Goal: Communication & Community: Ask a question

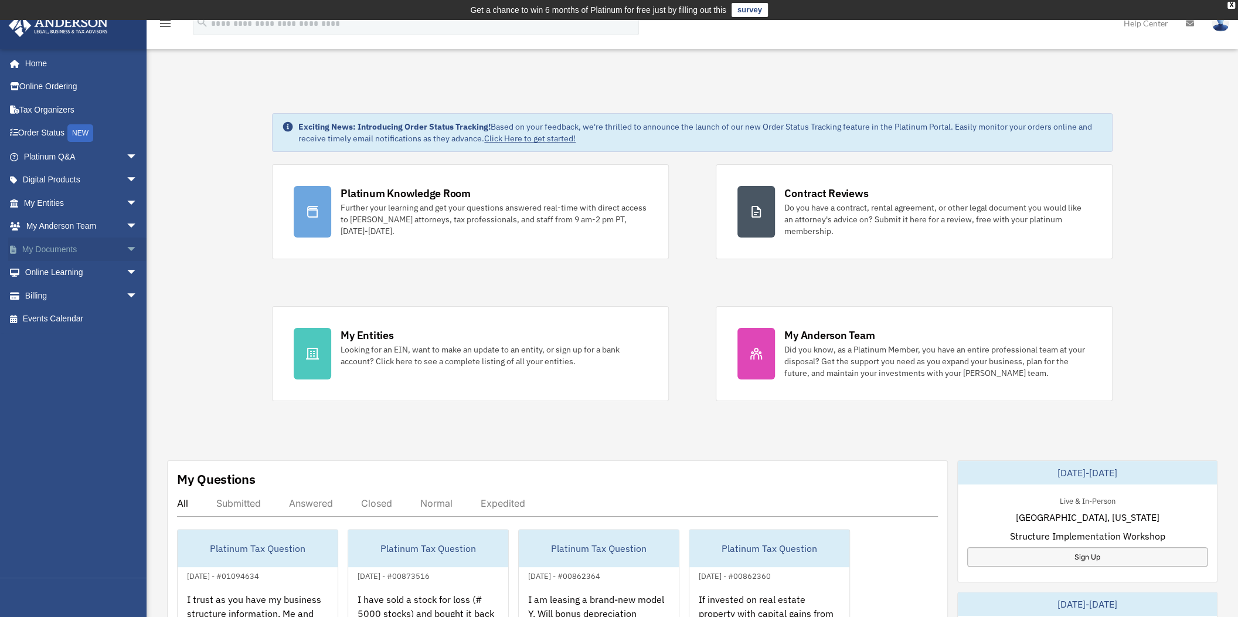
click at [68, 246] on link "My Documents arrow_drop_down" at bounding box center [81, 248] width 147 height 23
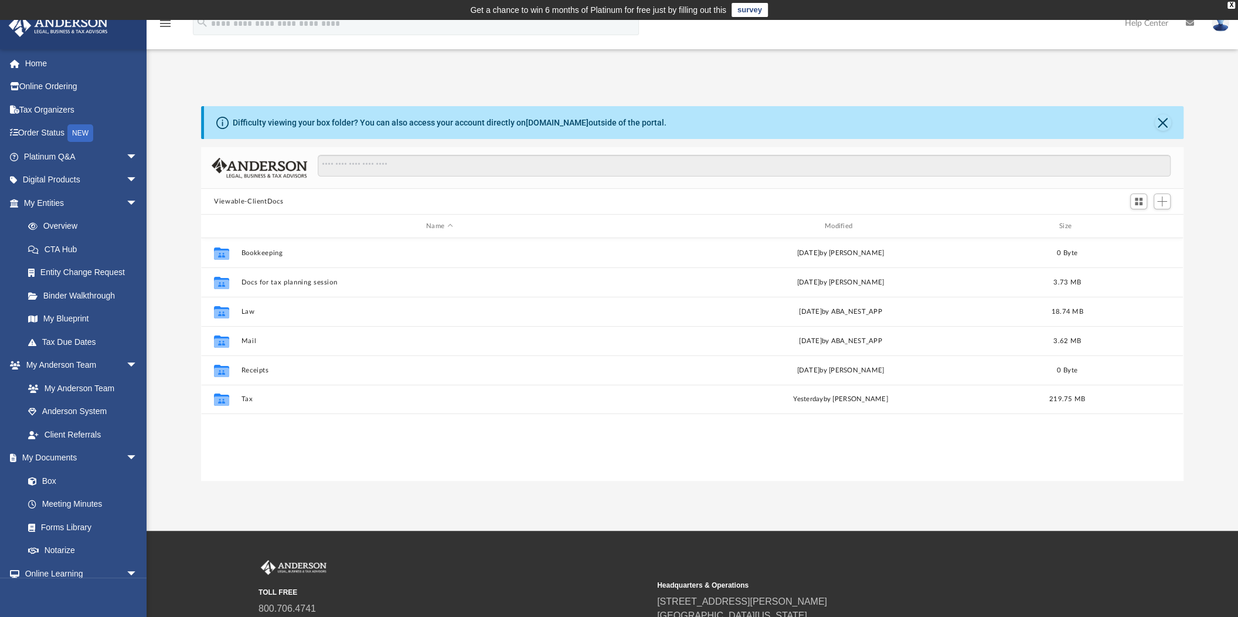
scroll to position [257, 972]
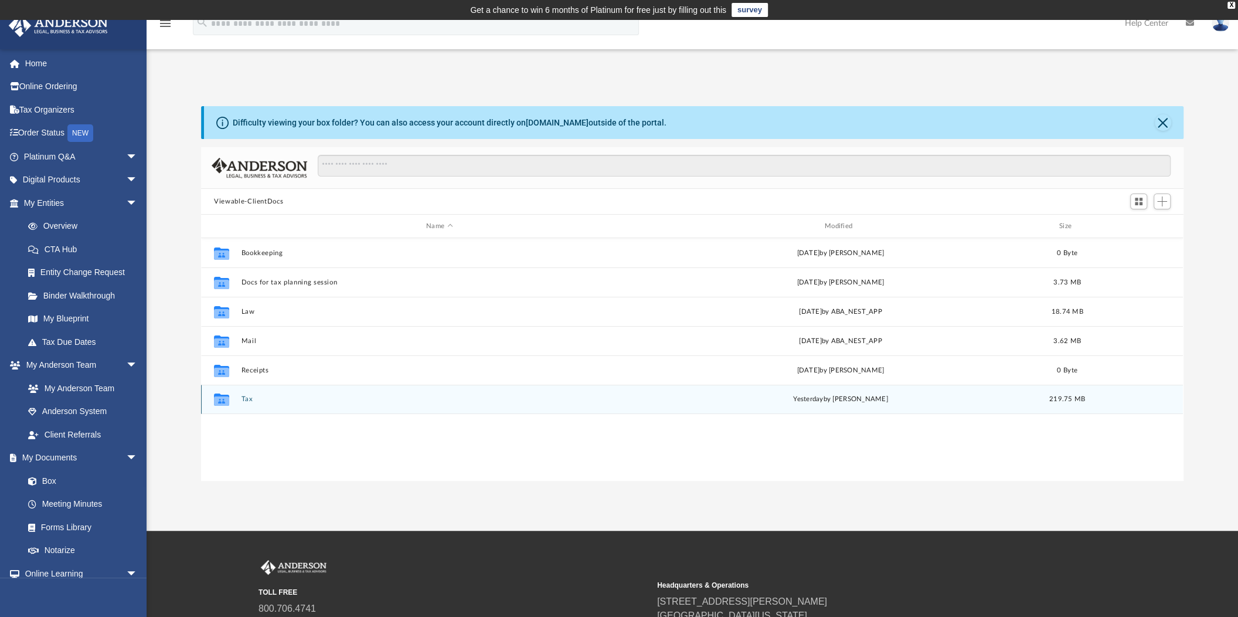
click at [249, 397] on button "Tax" at bounding box center [439, 399] width 396 height 8
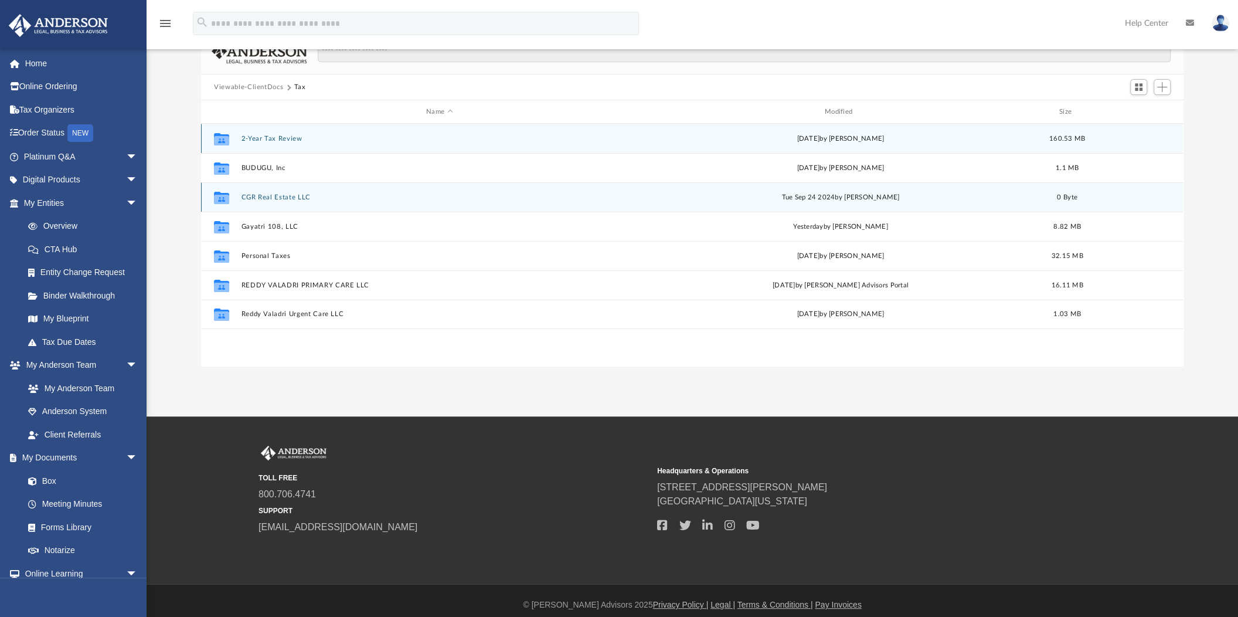
scroll to position [117, 0]
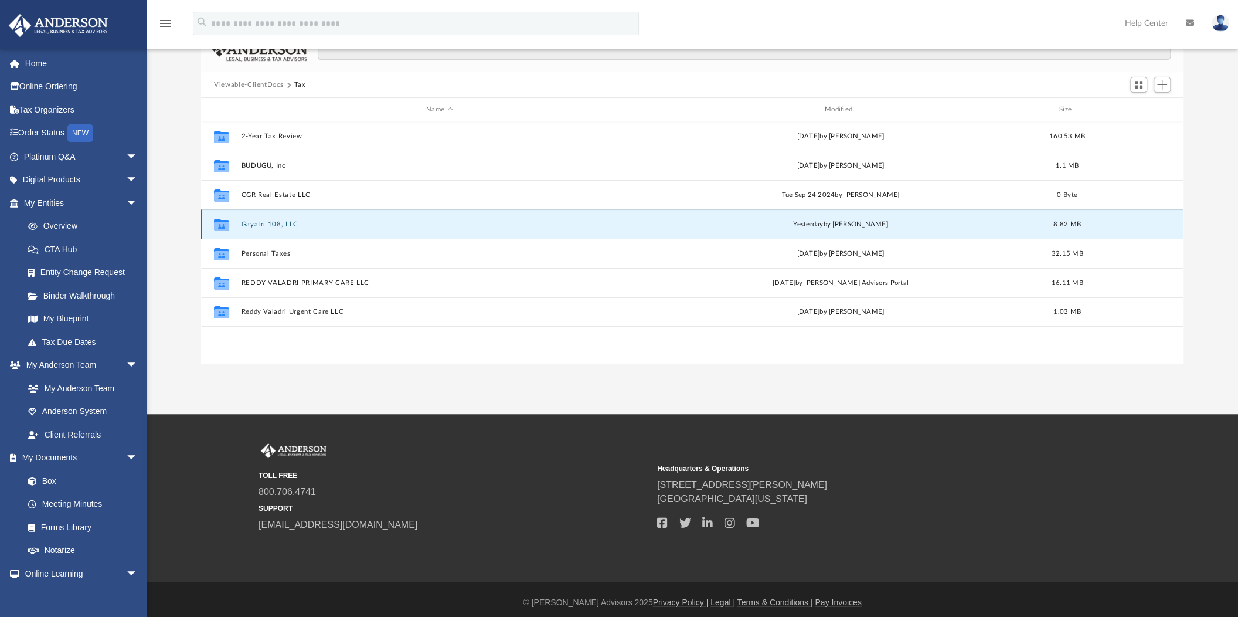
click at [284, 222] on button "Gayatri 108, LLC" at bounding box center [439, 224] width 396 height 8
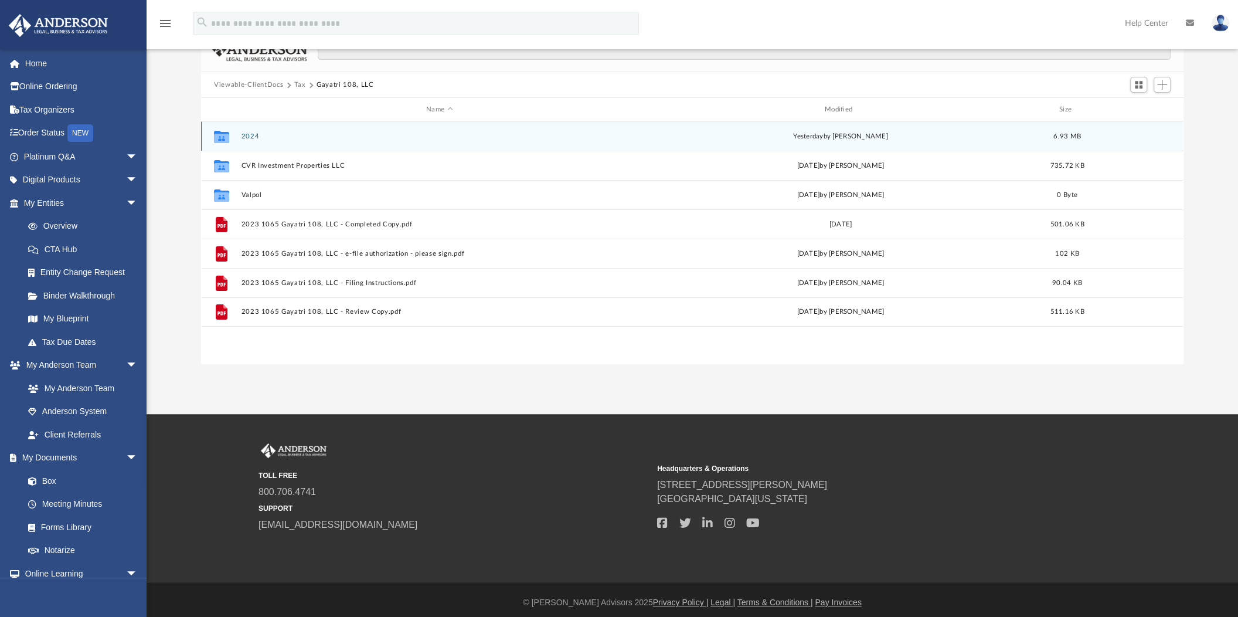
click at [257, 135] on button "2024" at bounding box center [439, 136] width 396 height 8
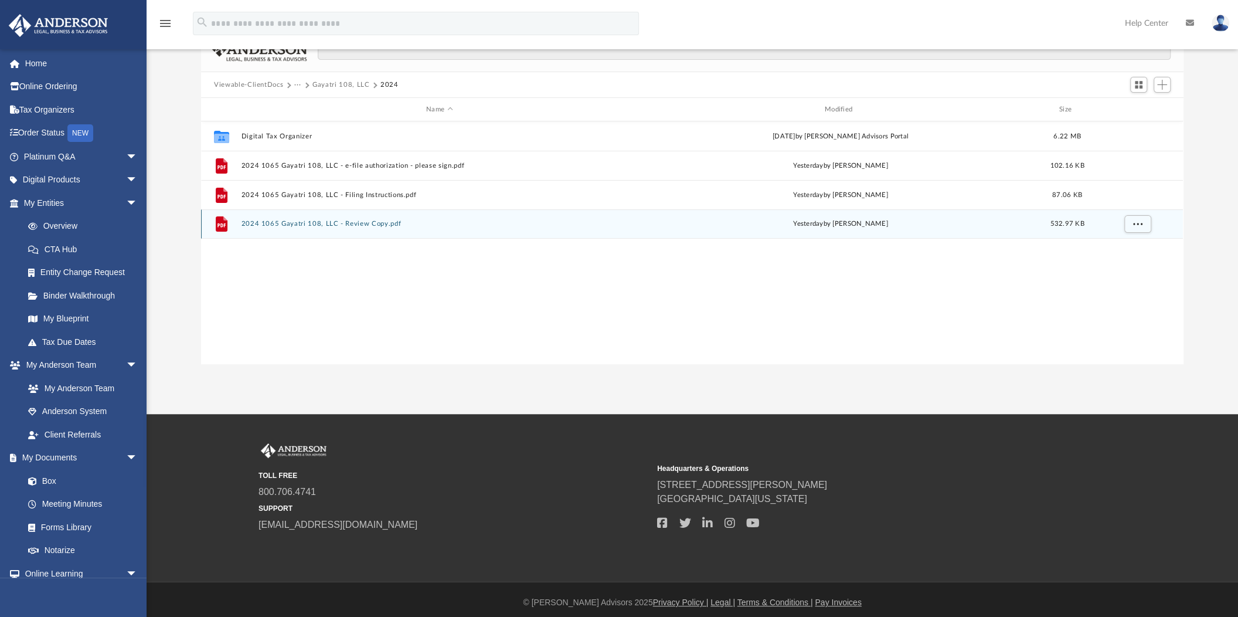
click at [289, 222] on button "2024 1065 Gayatri 108, LLC - Review Copy.pdf" at bounding box center [439, 224] width 396 height 8
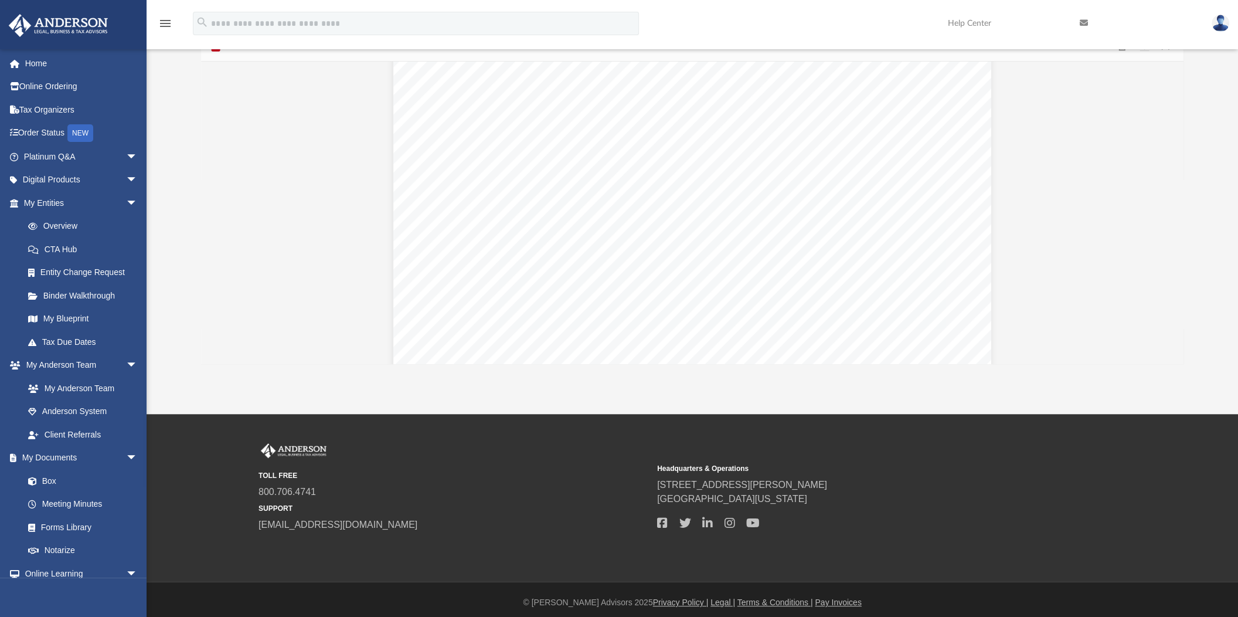
scroll to position [22038, 0]
click at [637, 336] on button "File preview" at bounding box center [633, 337] width 19 height 26
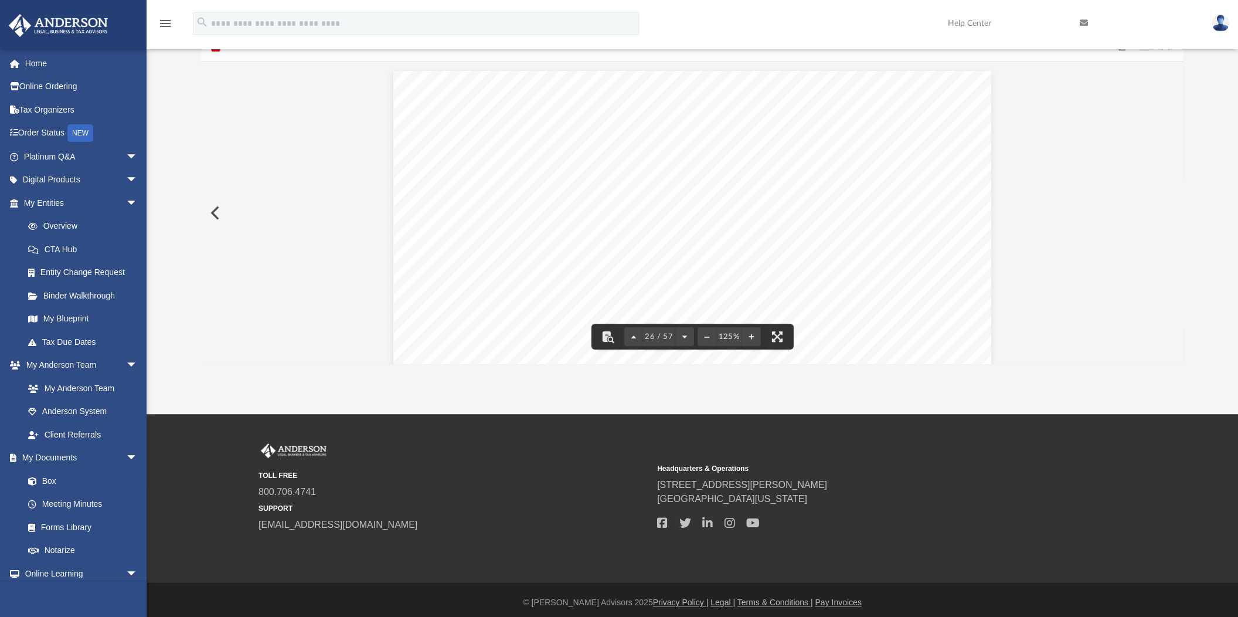
click at [637, 336] on button "File preview" at bounding box center [633, 337] width 19 height 26
drag, startPoint x: 751, startPoint y: 228, endPoint x: 733, endPoint y: 228, distance: 17.6
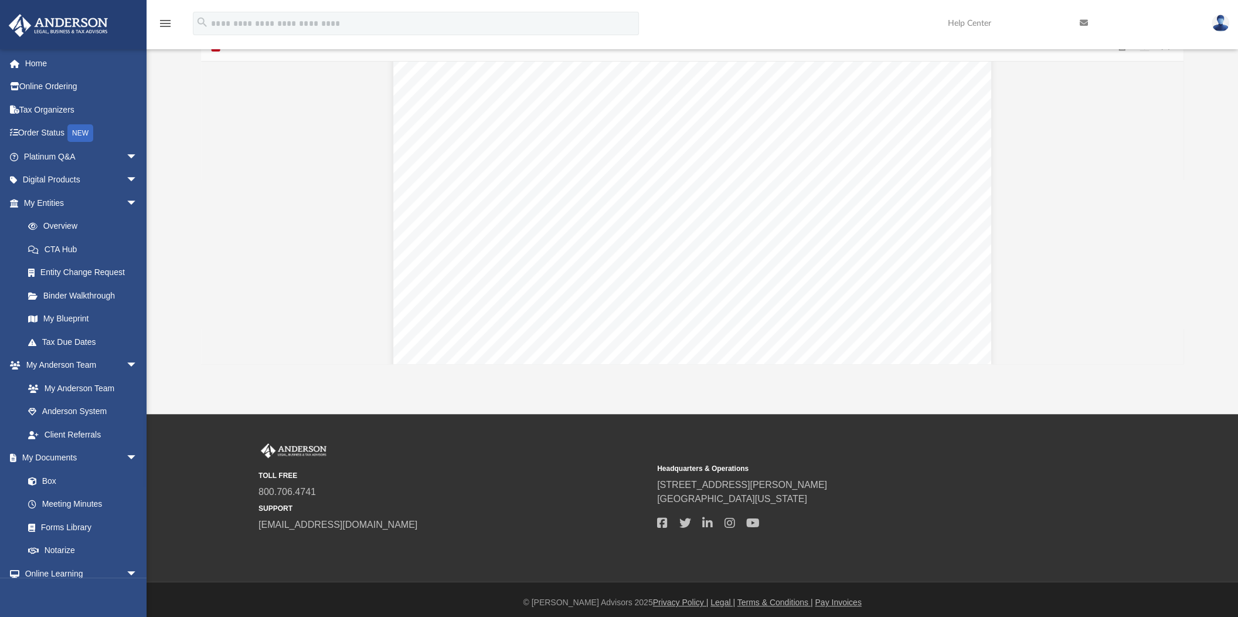
click at [733, 228] on div "411811 04-01-24 Increase (Decrease) Description Prior Year Current Year Name of…" at bounding box center [692, 18] width 598 height 774
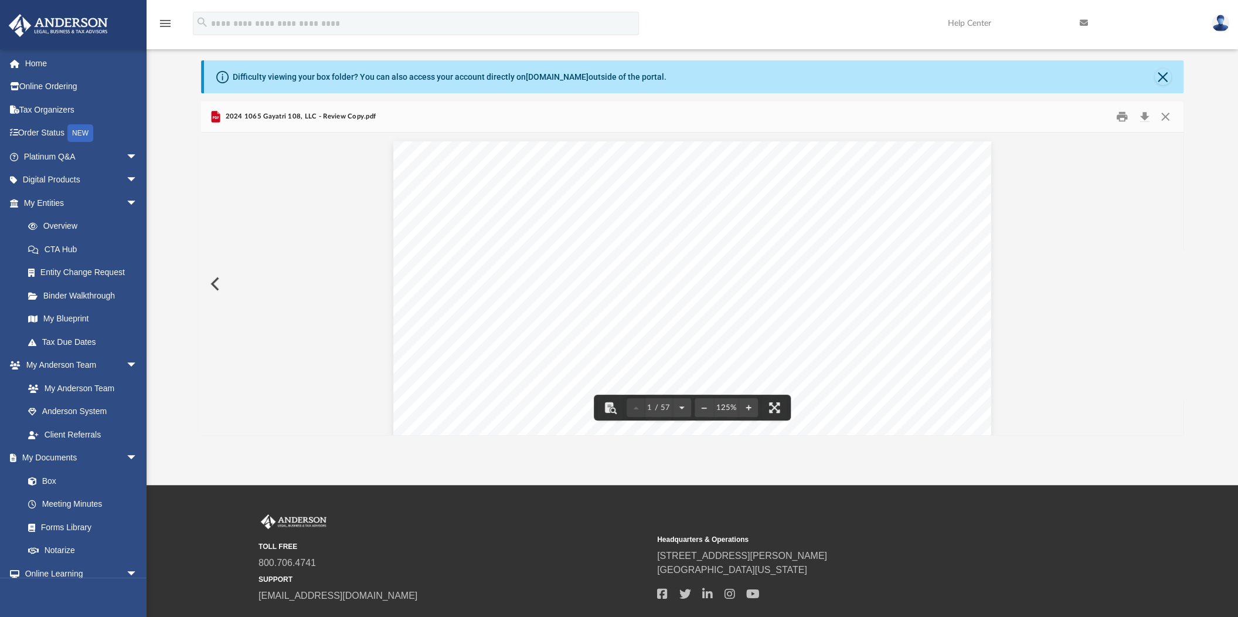
scroll to position [0, 0]
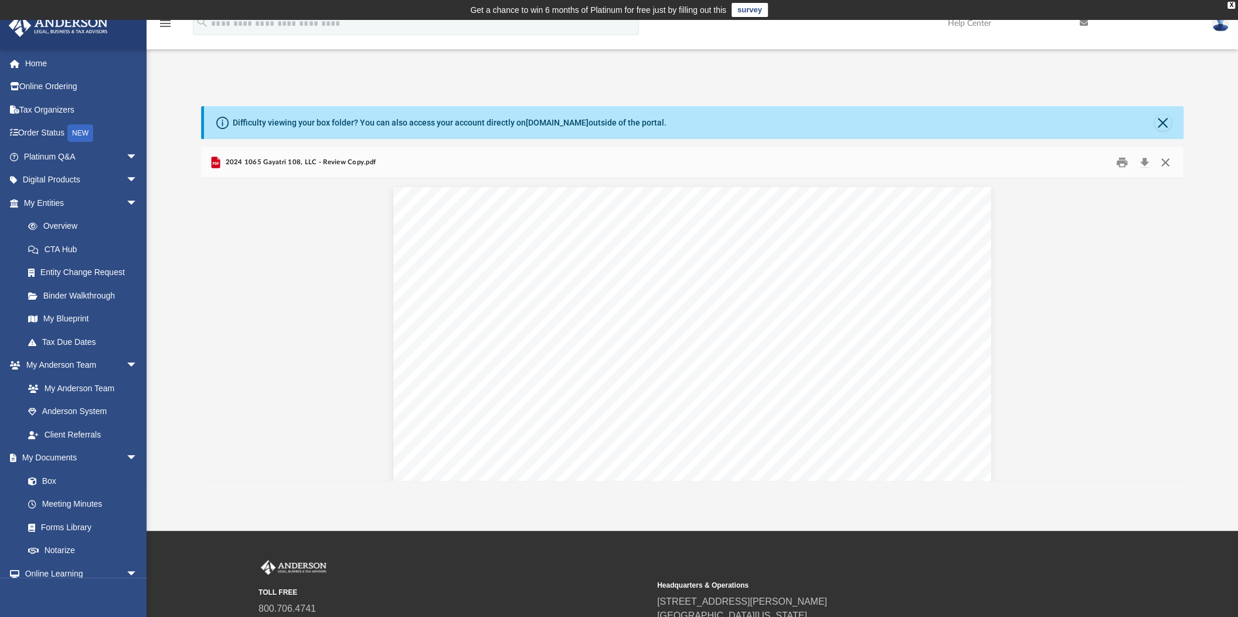
click at [1157, 159] on button "Close" at bounding box center [1165, 163] width 21 height 18
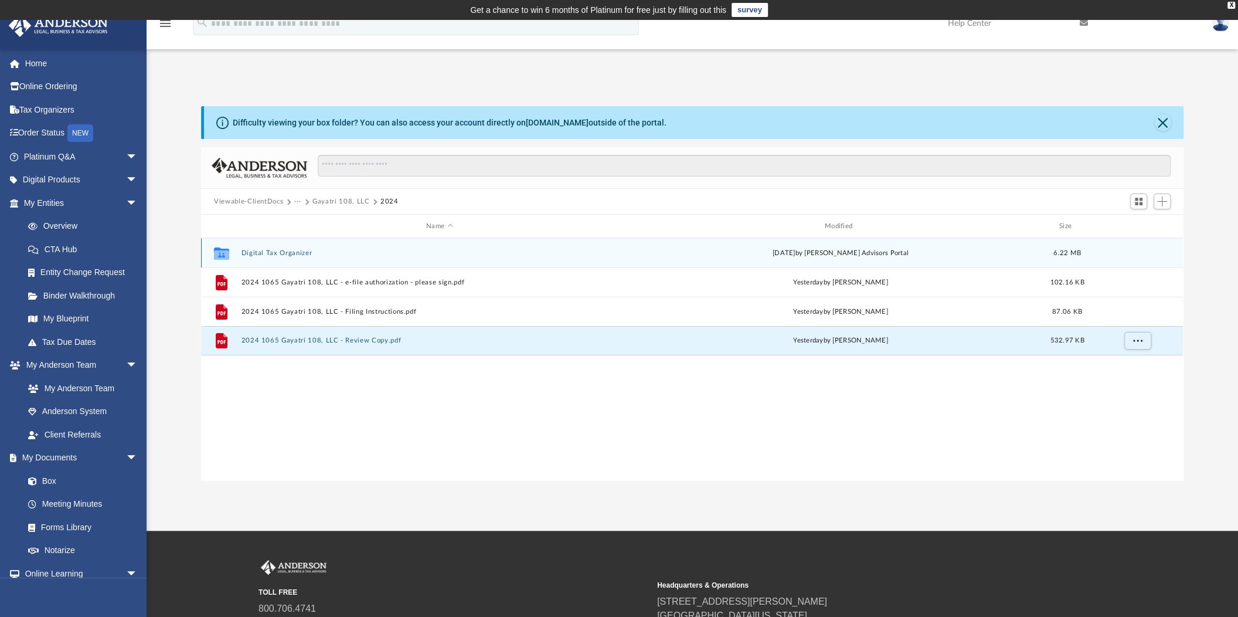
click at [270, 250] on button "Digital Tax Organizer" at bounding box center [439, 253] width 396 height 8
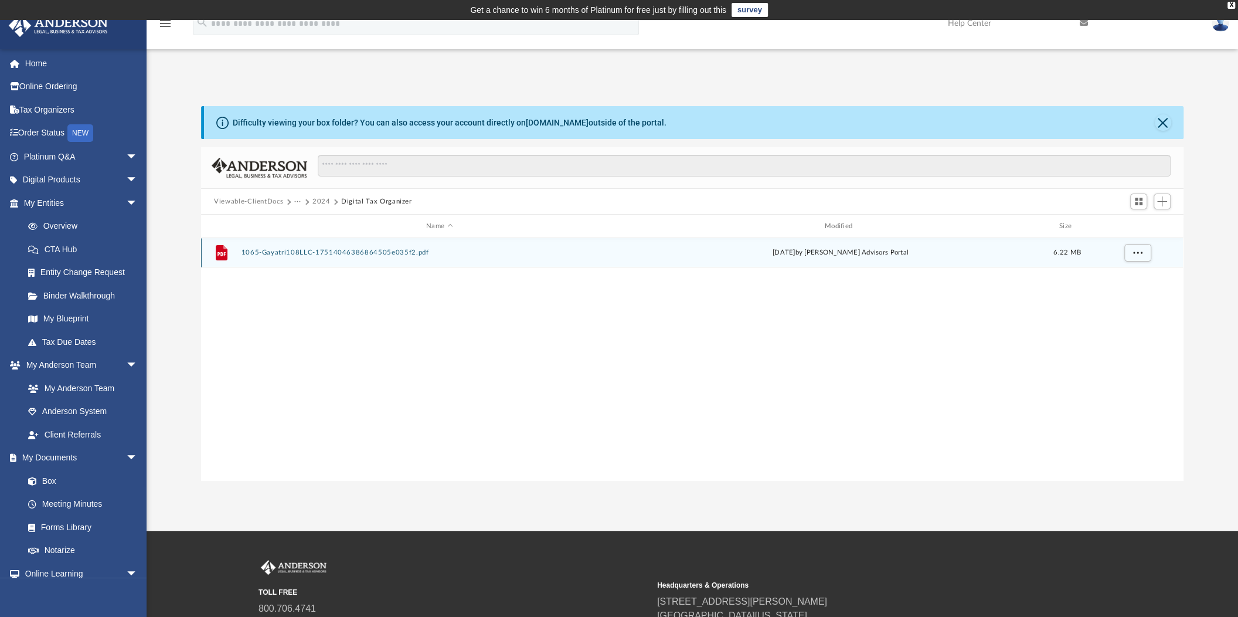
click at [268, 253] on button "1065-Gayatri108LLC-17514046386864505e035f2.pdf" at bounding box center [439, 253] width 396 height 8
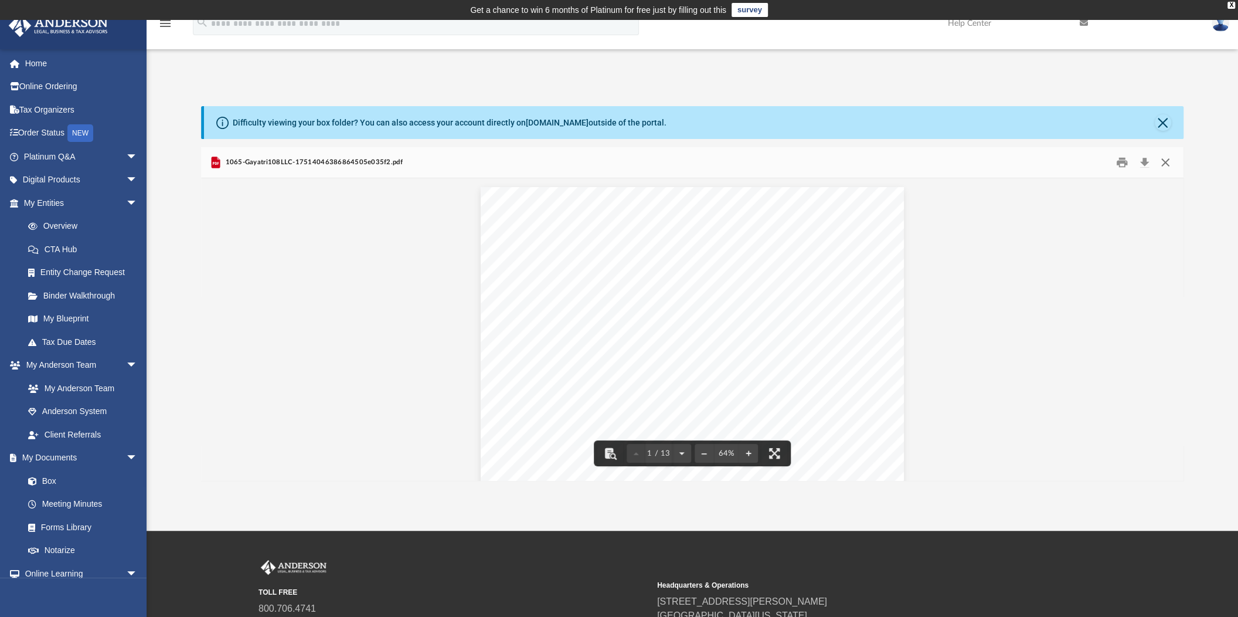
click at [1162, 165] on button "Close" at bounding box center [1165, 163] width 21 height 18
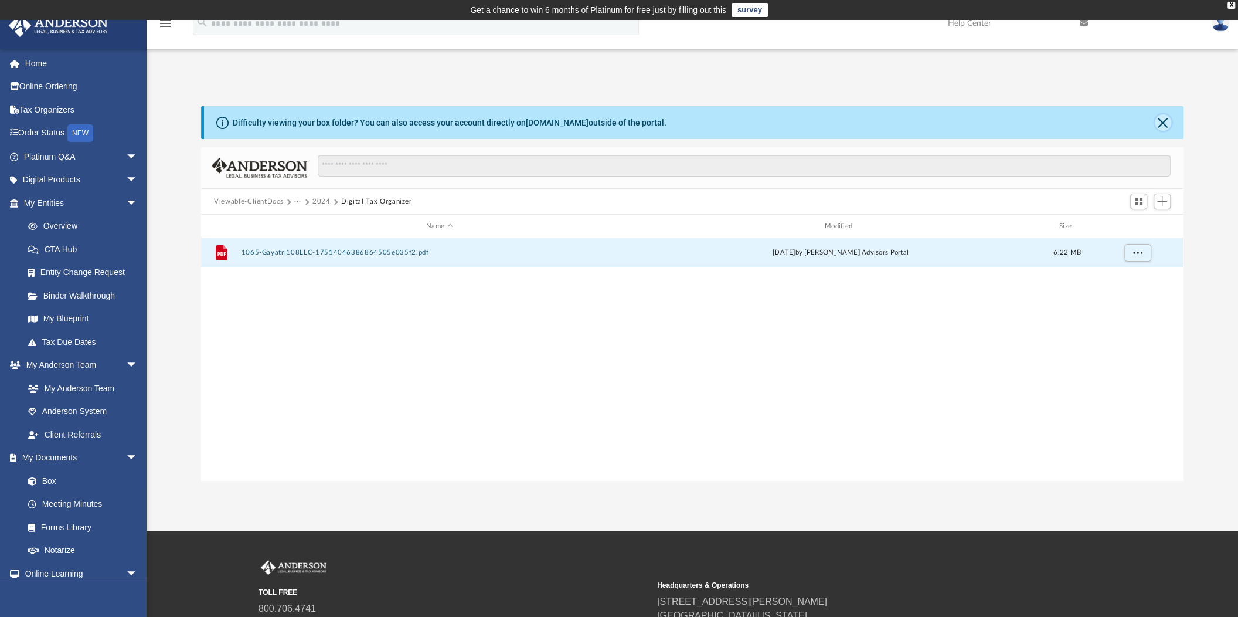
click at [1165, 120] on button "Close" at bounding box center [1163, 122] width 16 height 16
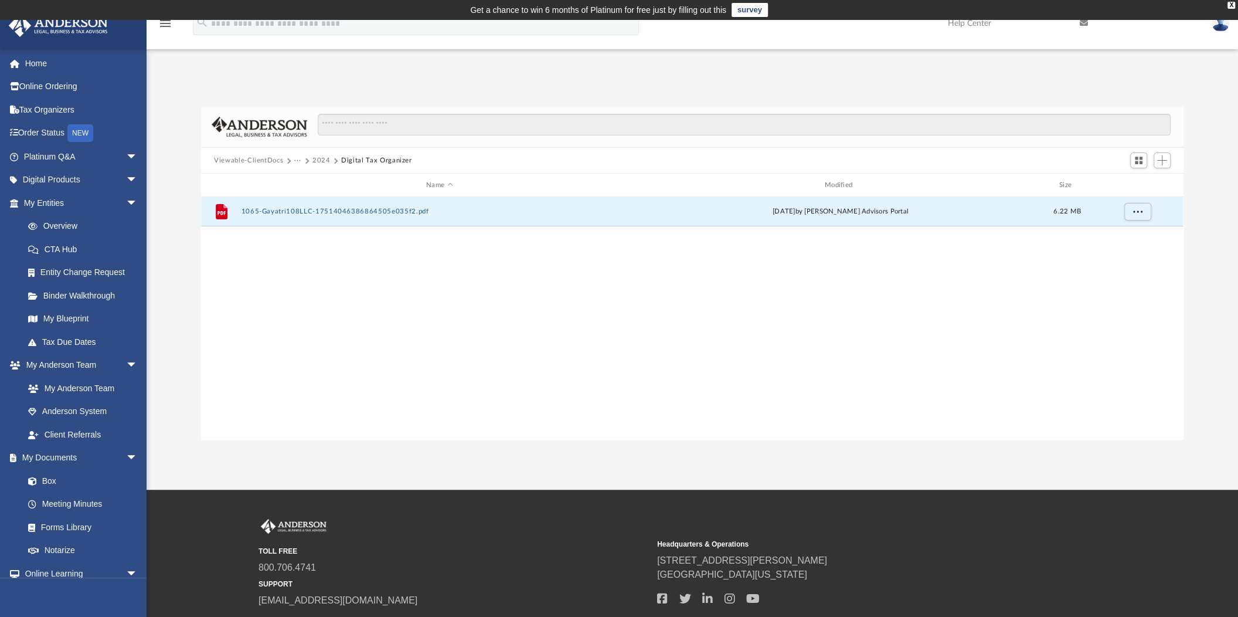
click at [324, 159] on button "2024" at bounding box center [321, 160] width 18 height 11
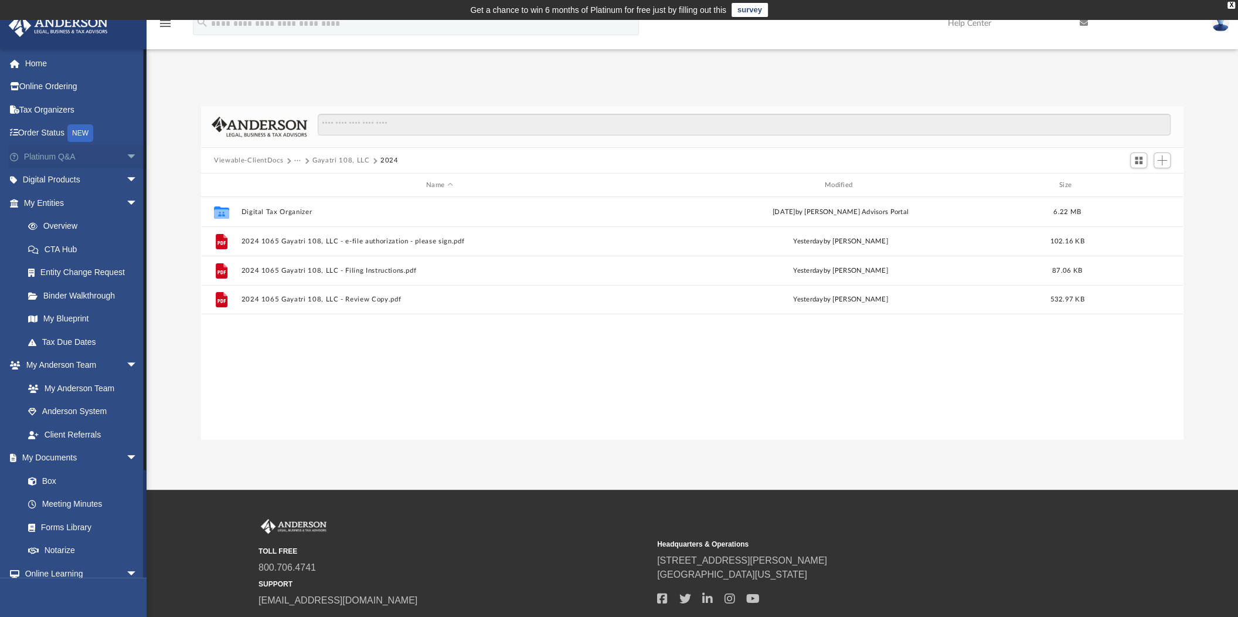
click at [57, 155] on link "Platinum Q&A arrow_drop_down" at bounding box center [81, 156] width 147 height 23
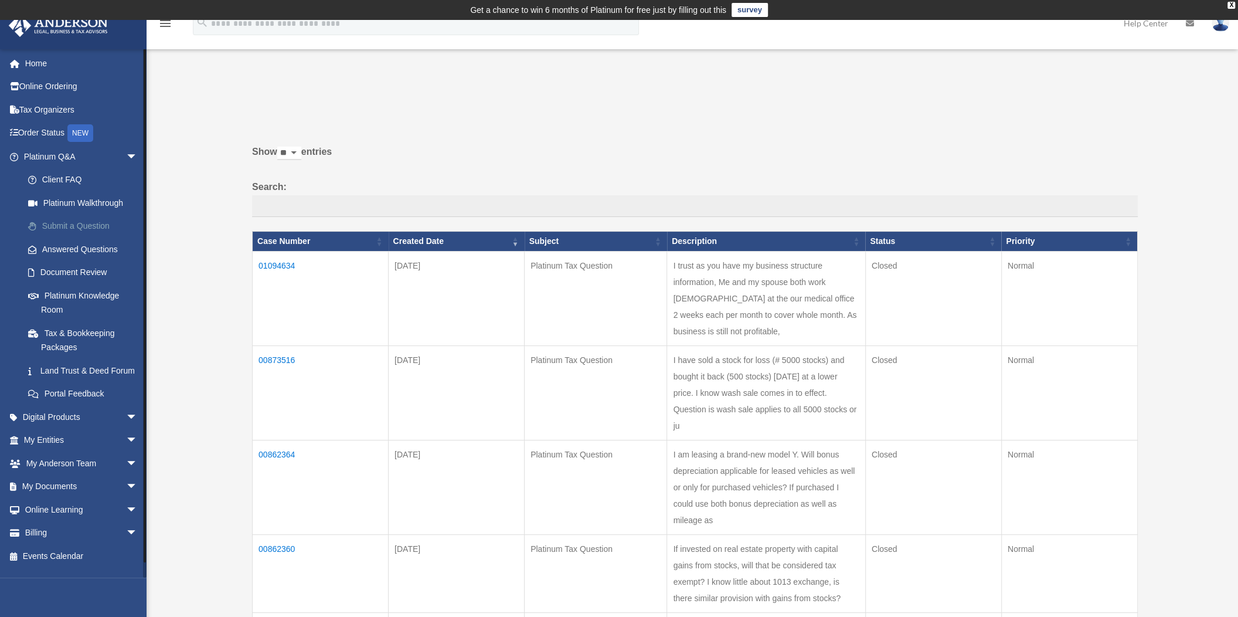
click at [65, 223] on link "Submit a Question" at bounding box center [85, 226] width 139 height 23
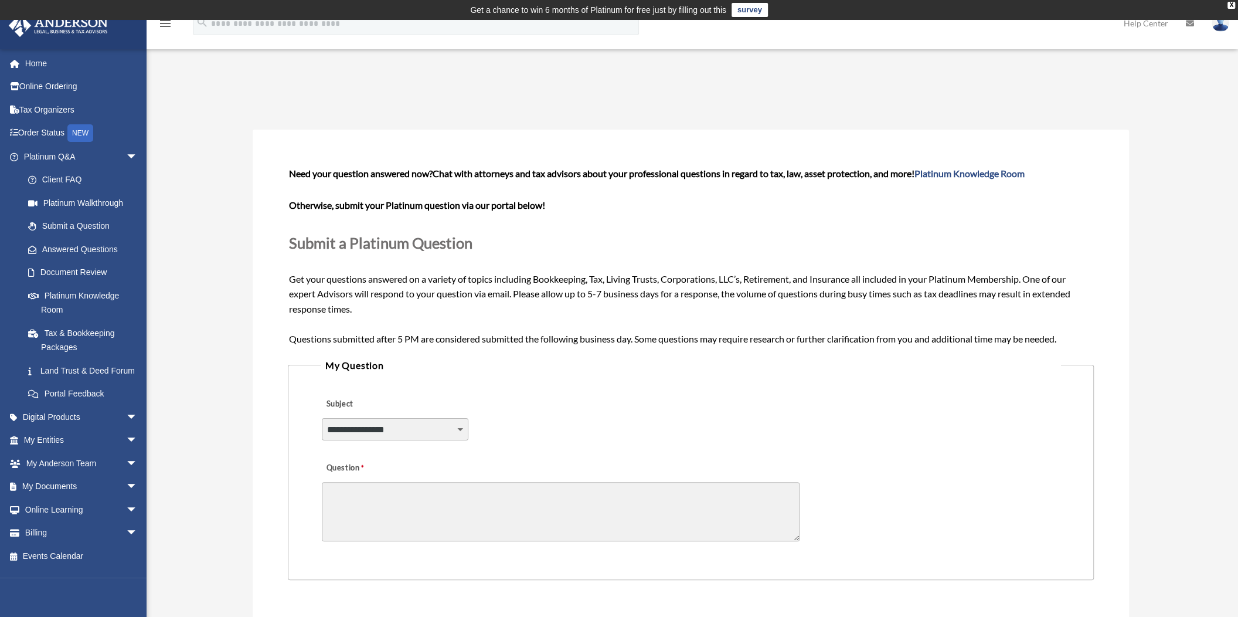
click at [397, 426] on select "**********" at bounding box center [395, 429] width 147 height 22
select select "******"
click at [322, 418] on select "**********" at bounding box center [395, 429] width 147 height 22
click at [399, 484] on textarea "Question" at bounding box center [561, 511] width 478 height 59
click at [372, 493] on textarea "Question" at bounding box center [561, 511] width 478 height 59
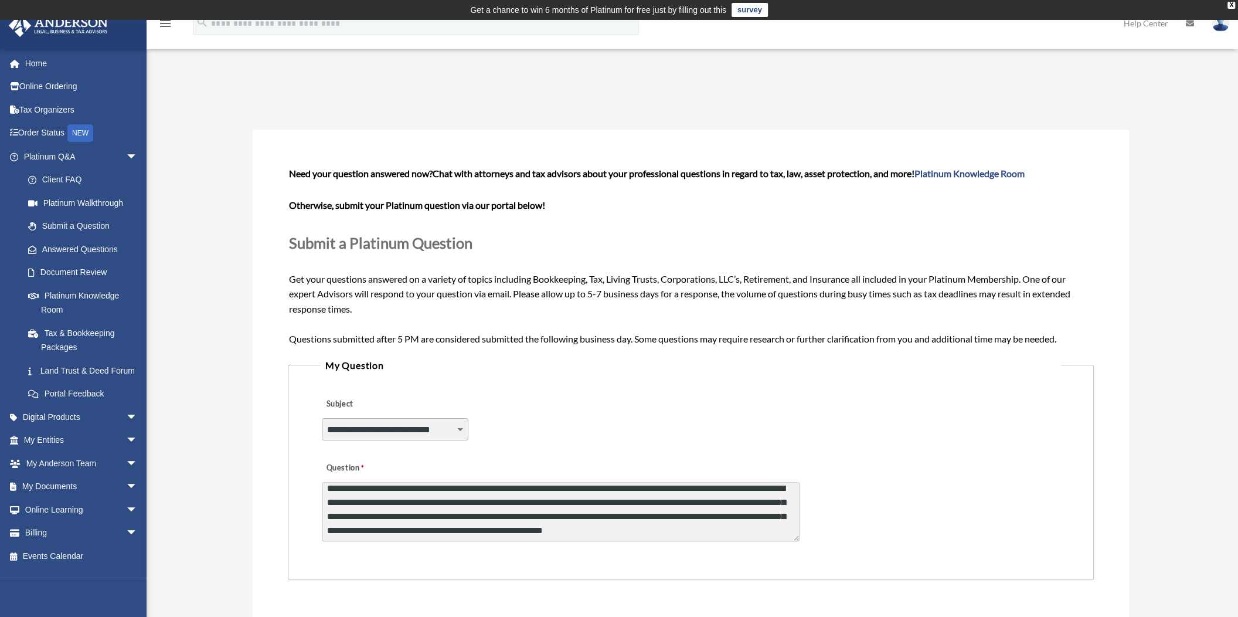
scroll to position [7, 0]
click at [754, 523] on textarea "**********" at bounding box center [561, 511] width 478 height 59
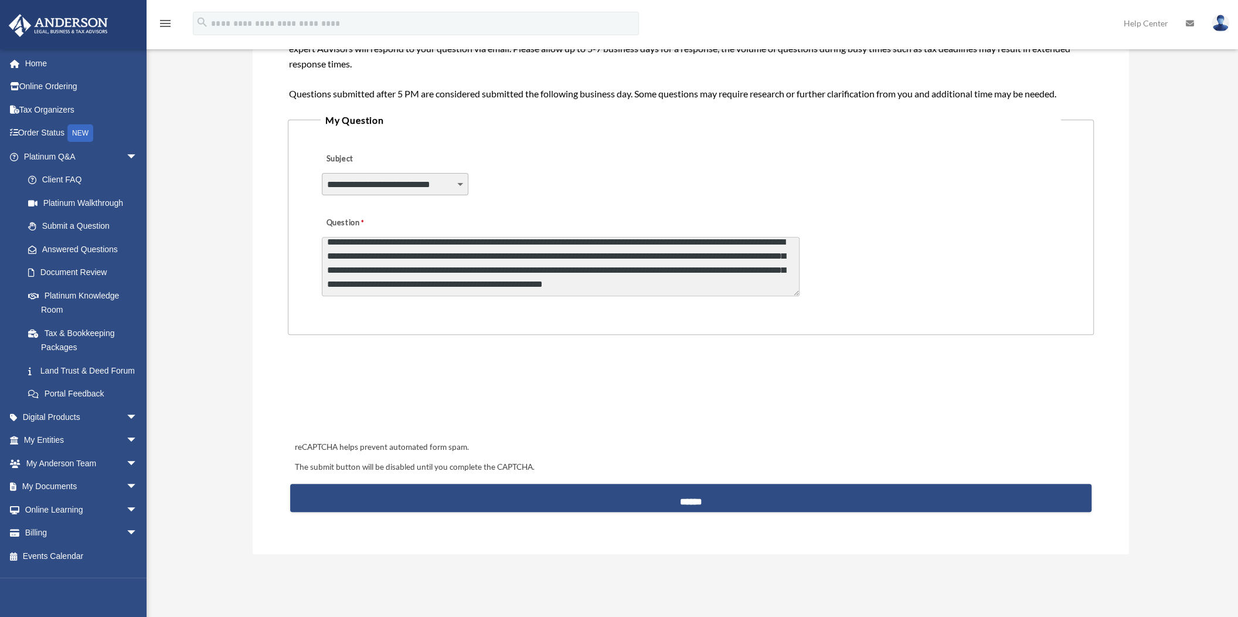
scroll to position [292, 0]
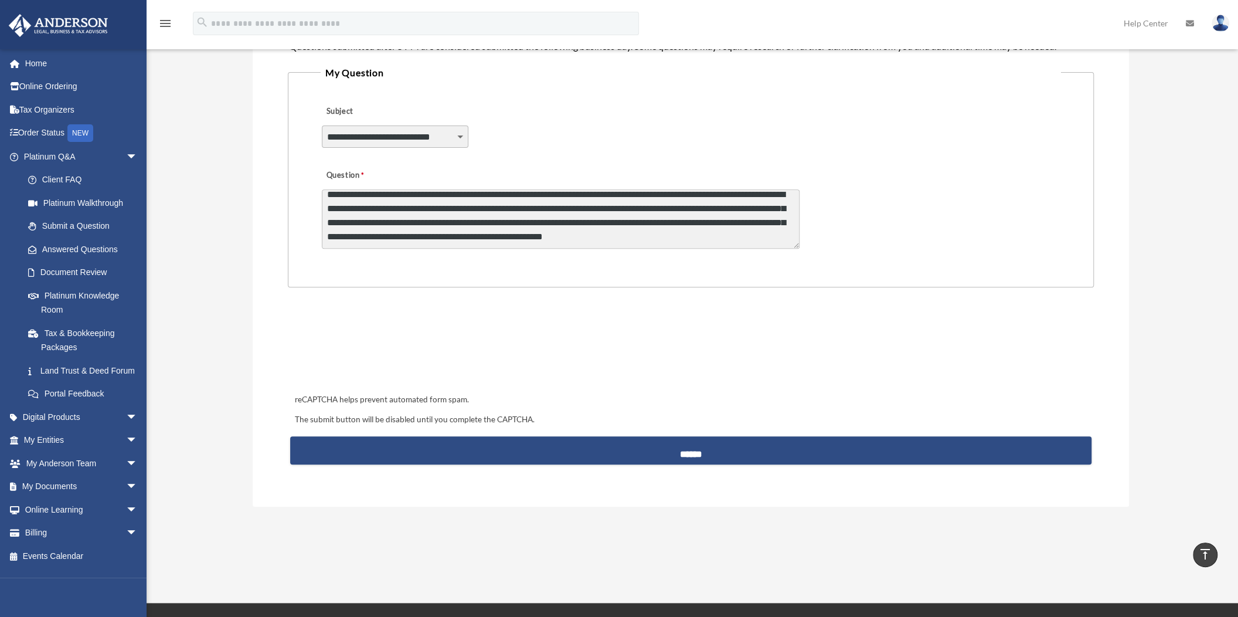
type textarea "**********"
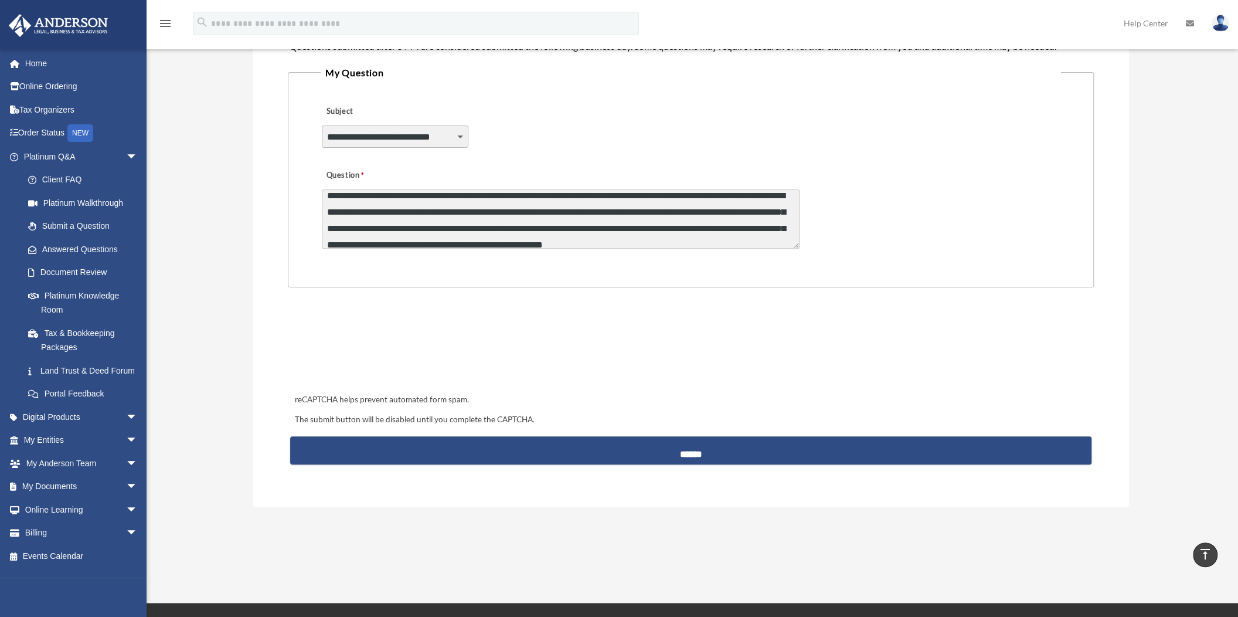
scroll to position [8, 0]
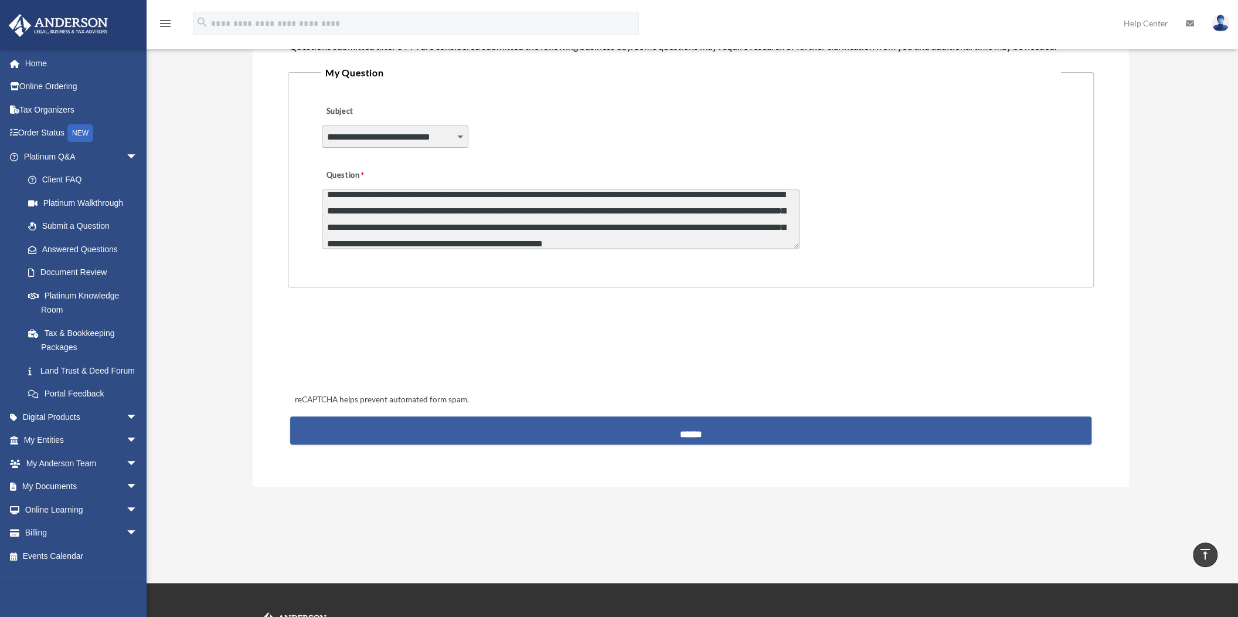
click at [688, 428] on input "******" at bounding box center [690, 430] width 801 height 28
